Goal: Obtain resource: Obtain resource

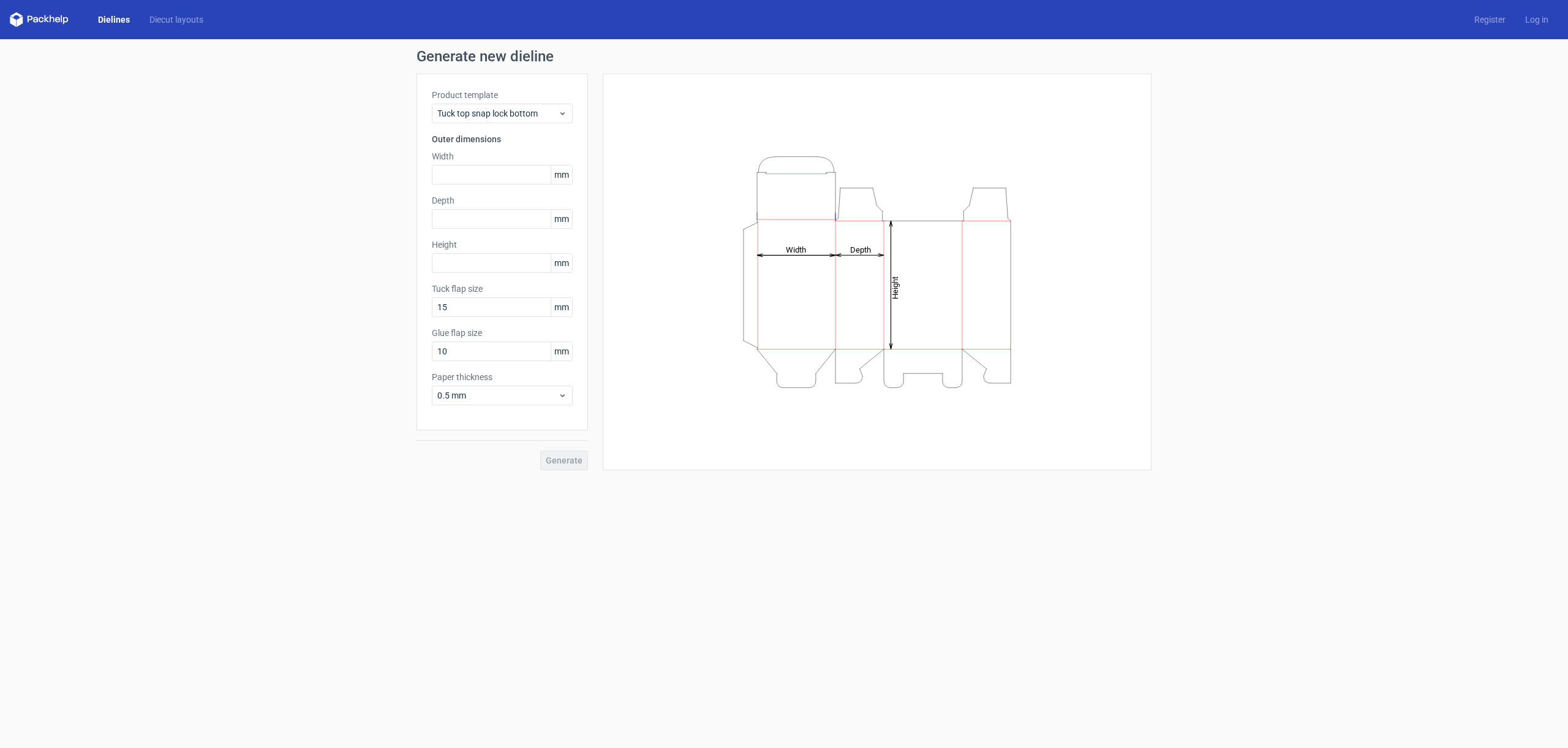
click at [116, 20] on link "Dielines" at bounding box center [114, 20] width 51 height 12
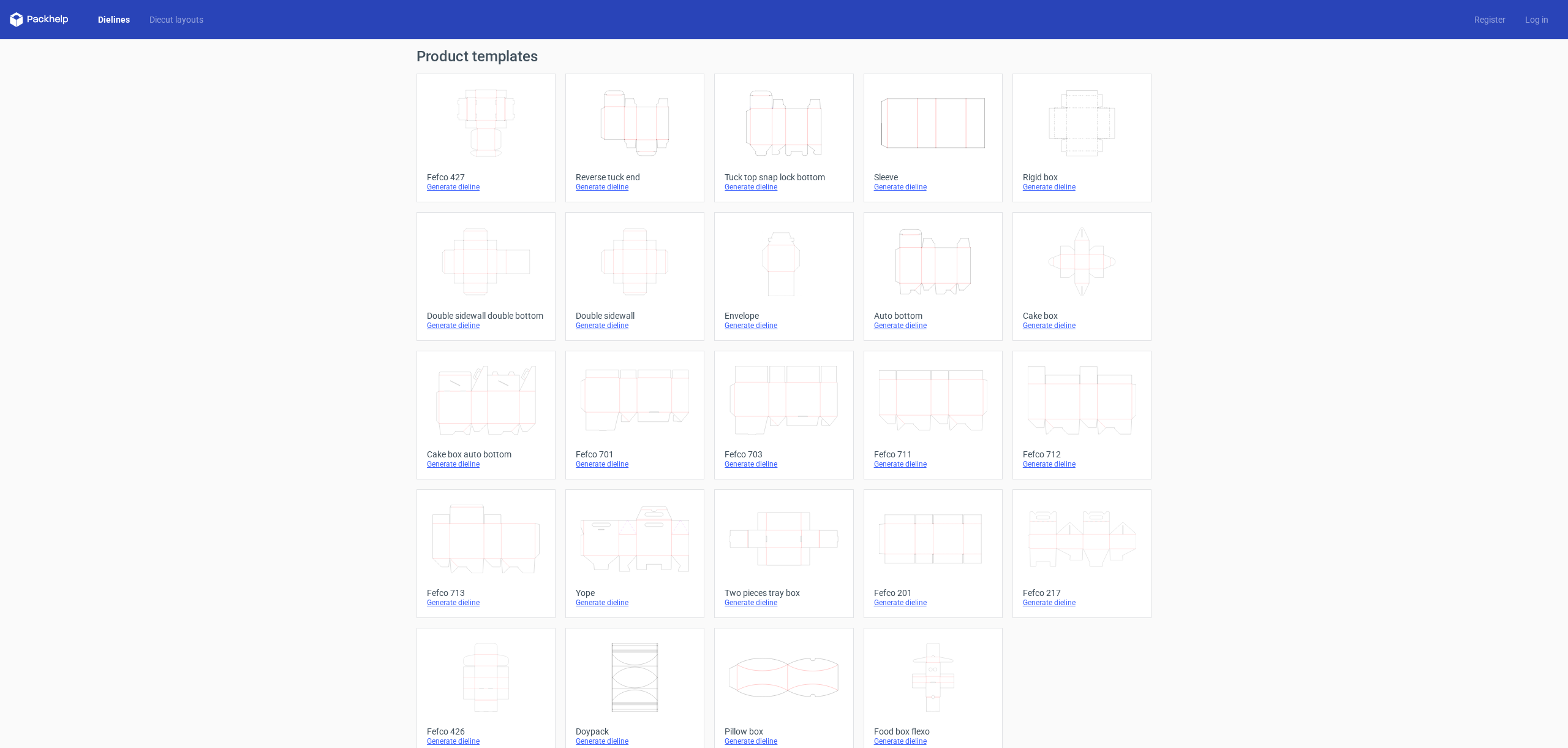
click at [52, 19] on icon at bounding box center [39, 19] width 59 height 15
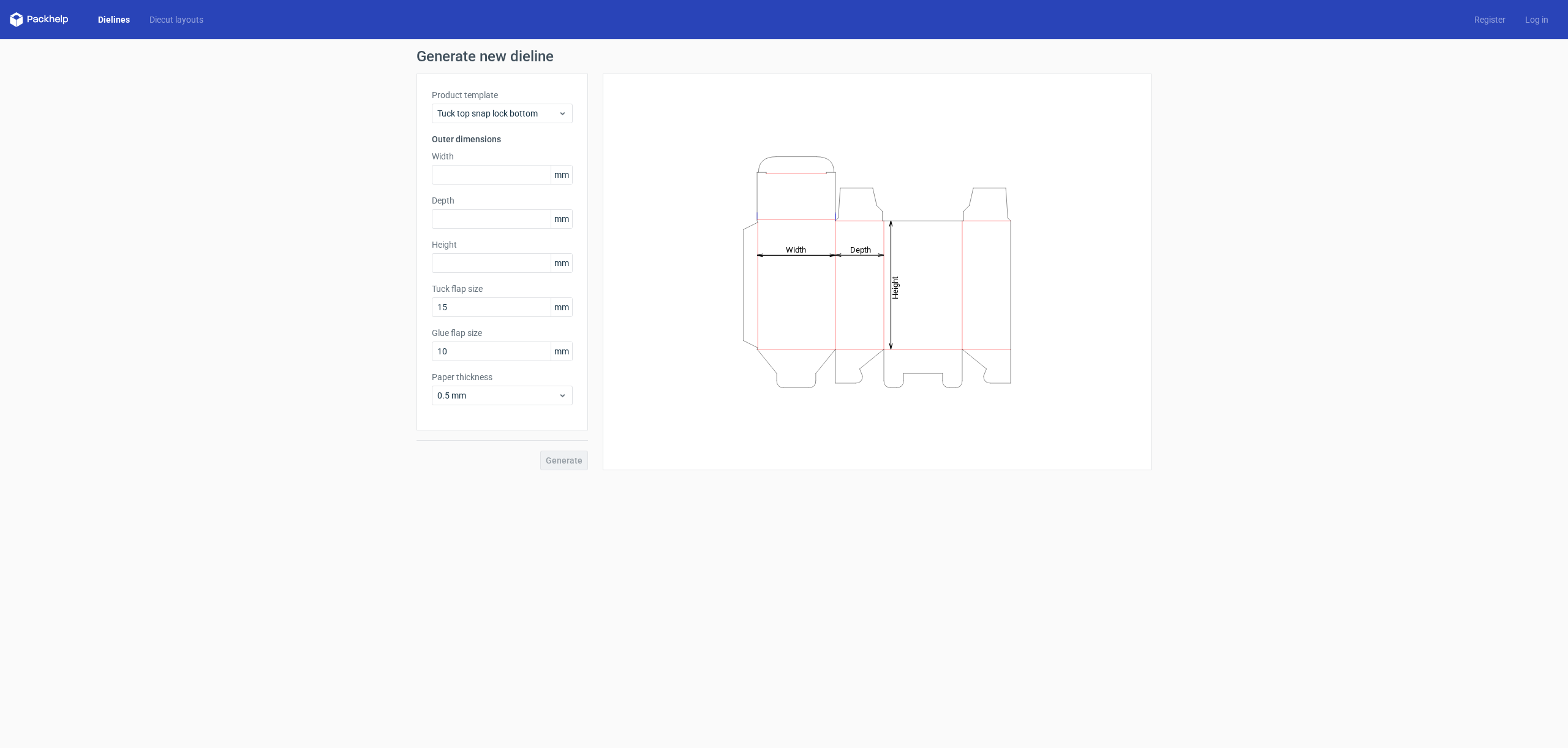
click at [116, 19] on link "Dielines" at bounding box center [114, 20] width 51 height 12
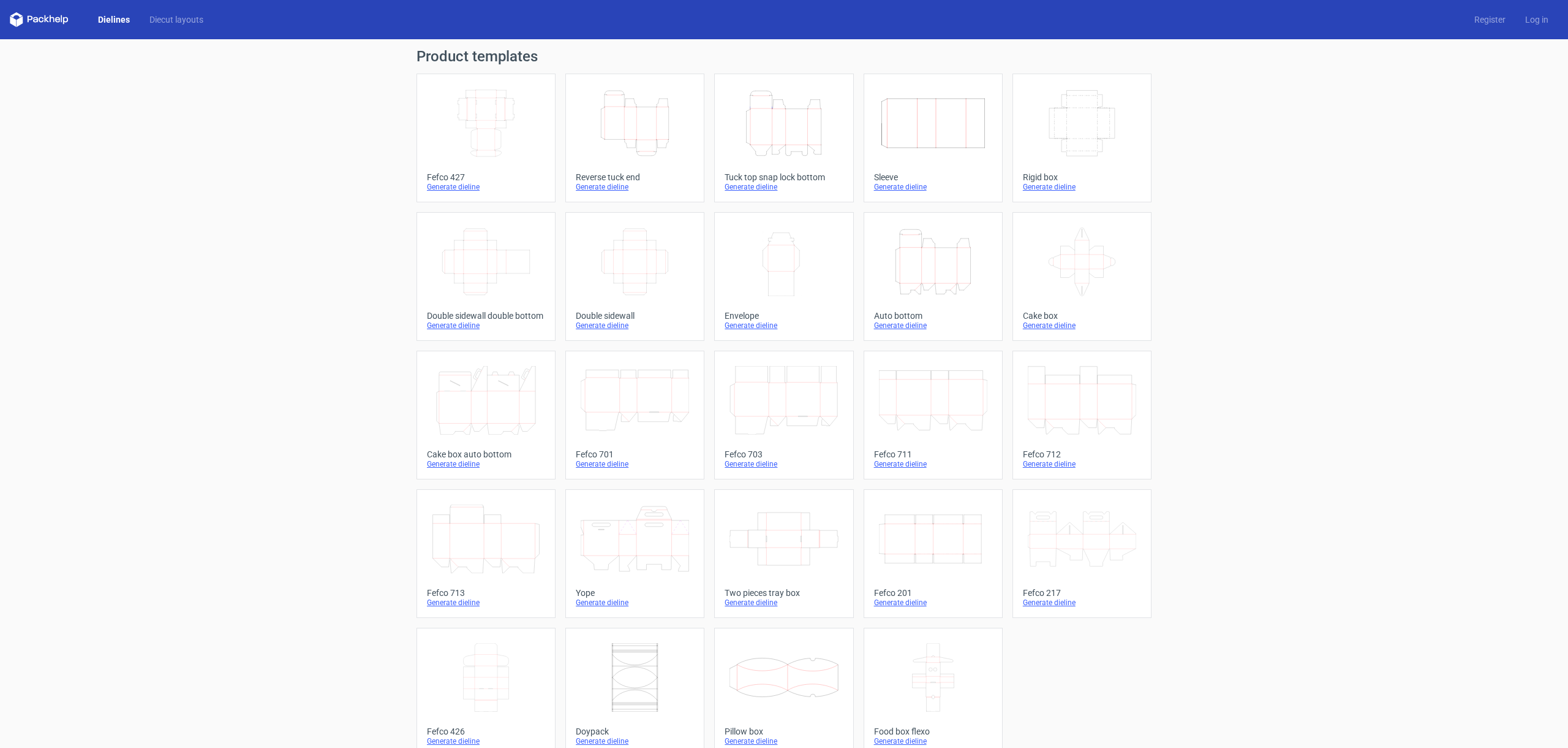
click at [1090, 137] on icon "Width Depth Height" at bounding box center [1081, 123] width 108 height 69
